Goal: Communication & Community: Answer question/provide support

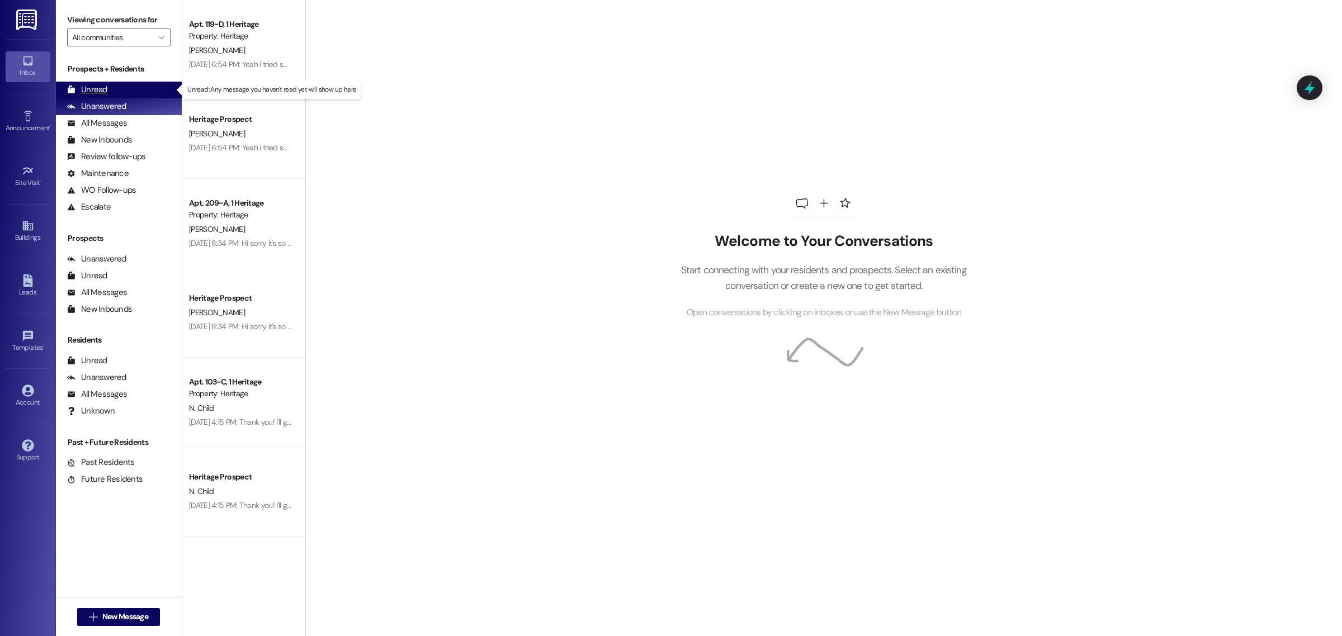
click at [123, 84] on div "Unread (0)" at bounding box center [119, 90] width 126 height 17
